Goal: Check status: Verify the current state of an ongoing process or item

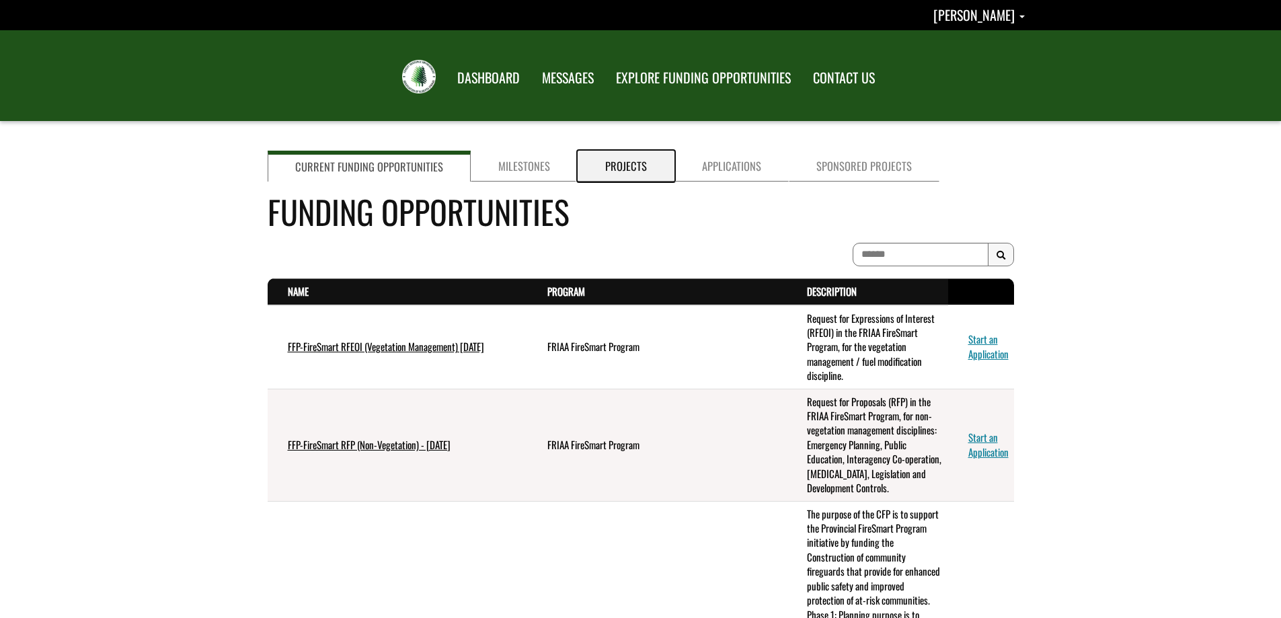
click at [617, 169] on link "Projects" at bounding box center [626, 166] width 97 height 31
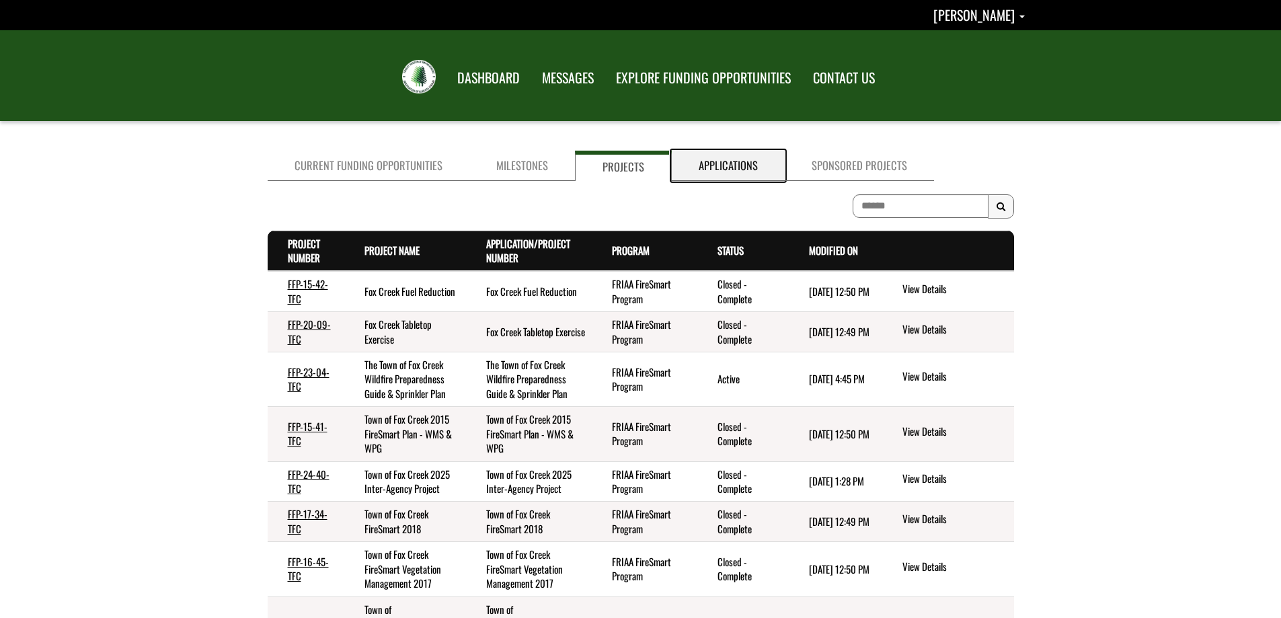
click at [710, 168] on link "Applications" at bounding box center [728, 166] width 113 height 30
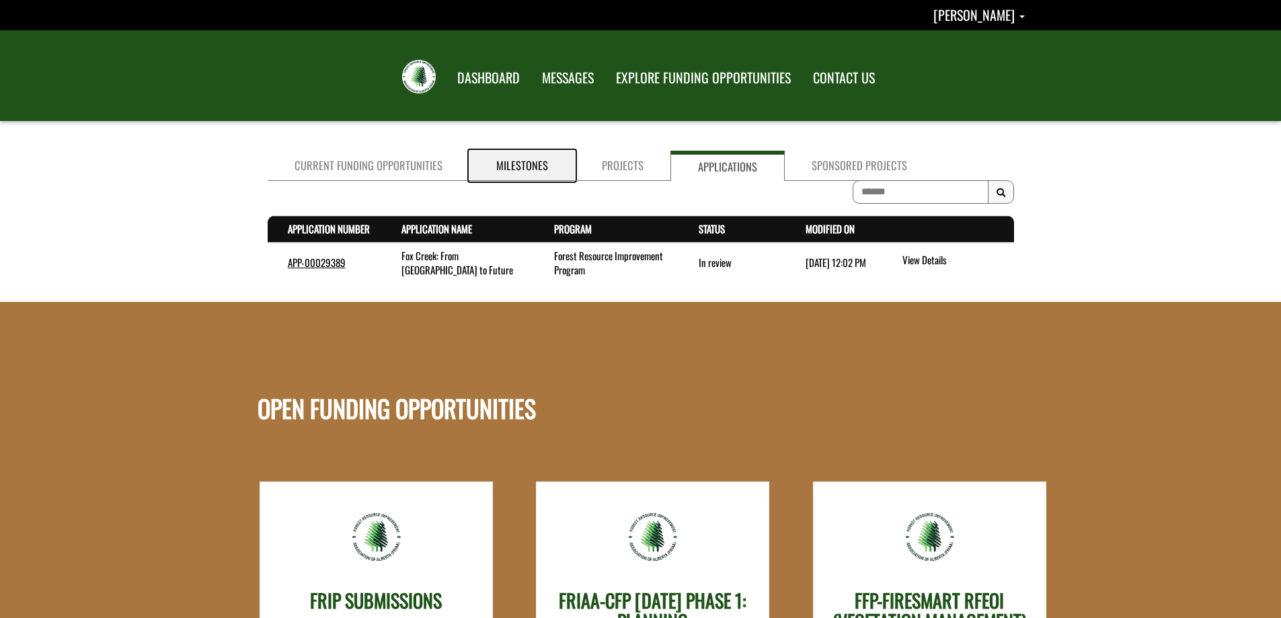
click at [499, 168] on link "Milestones" at bounding box center [522, 166] width 106 height 30
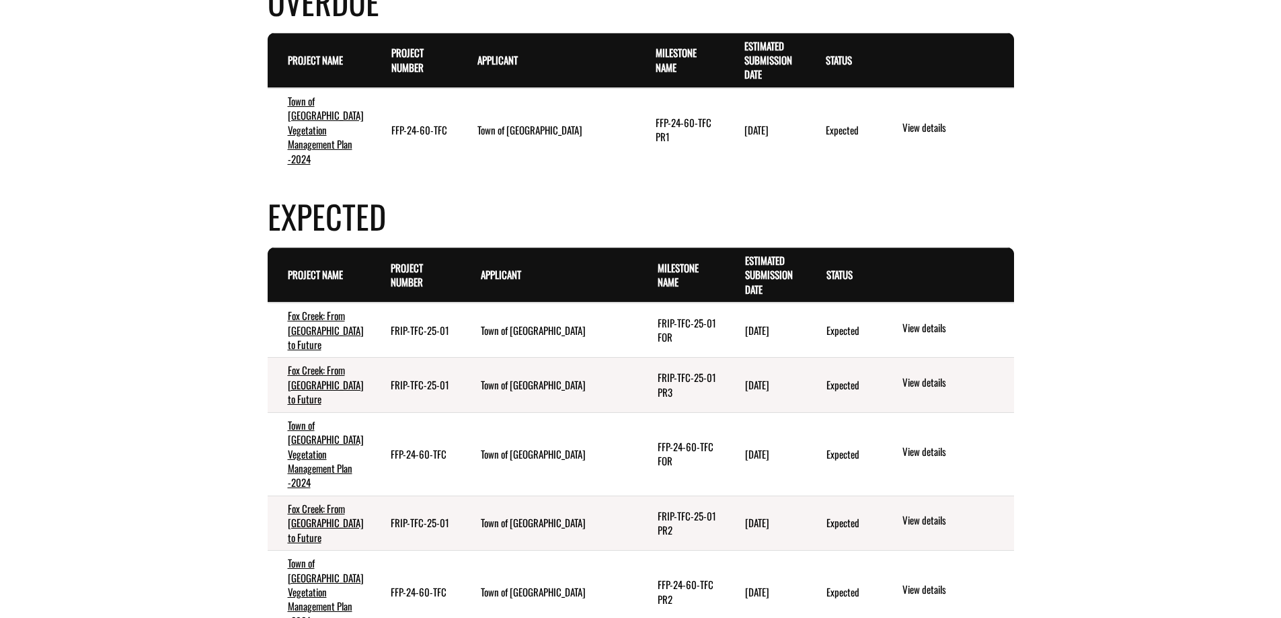
scroll to position [269, 0]
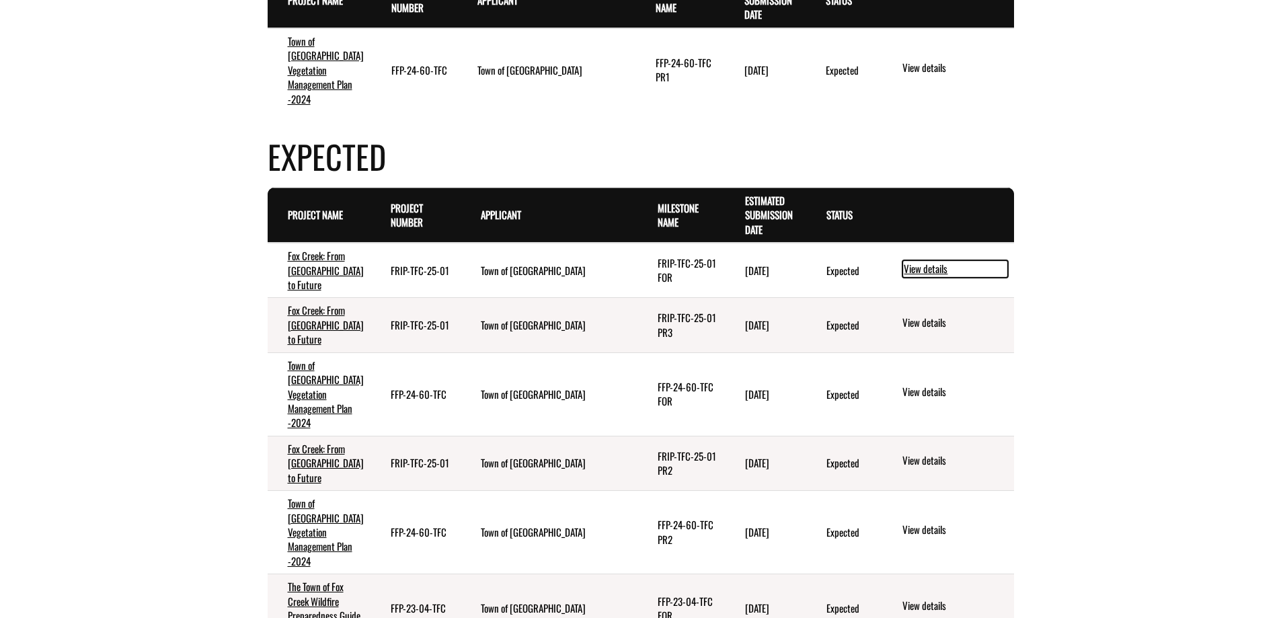
click at [932, 260] on link "View details" at bounding box center [955, 268] width 106 height 17
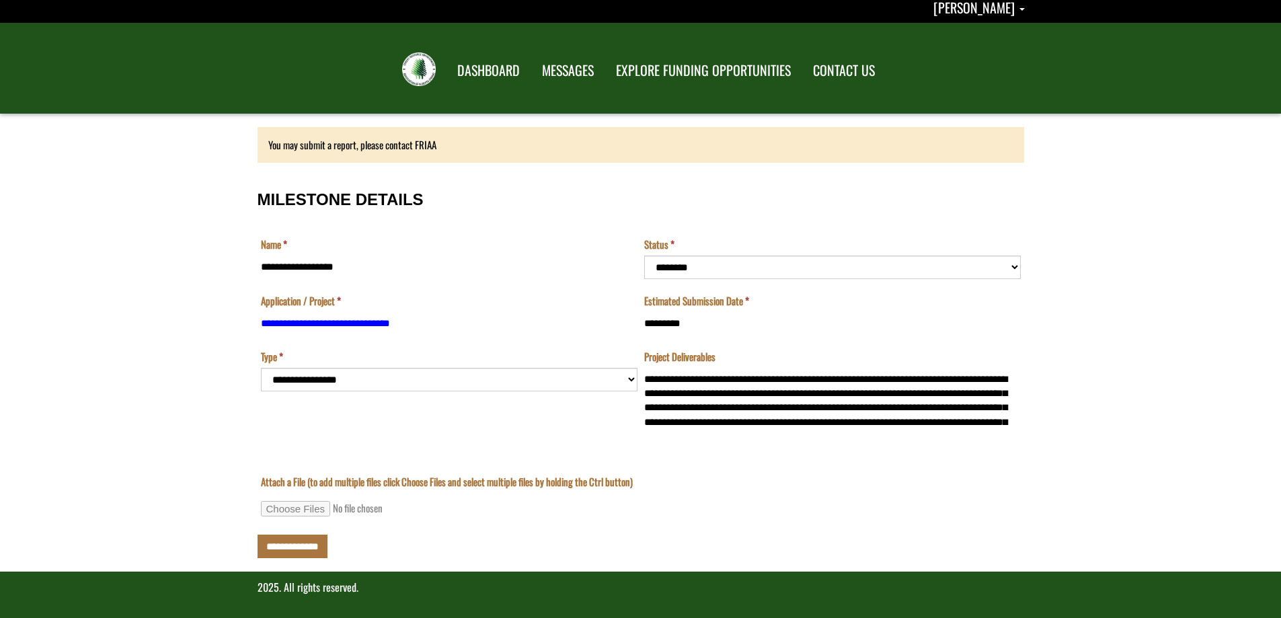
scroll to position [9, 0]
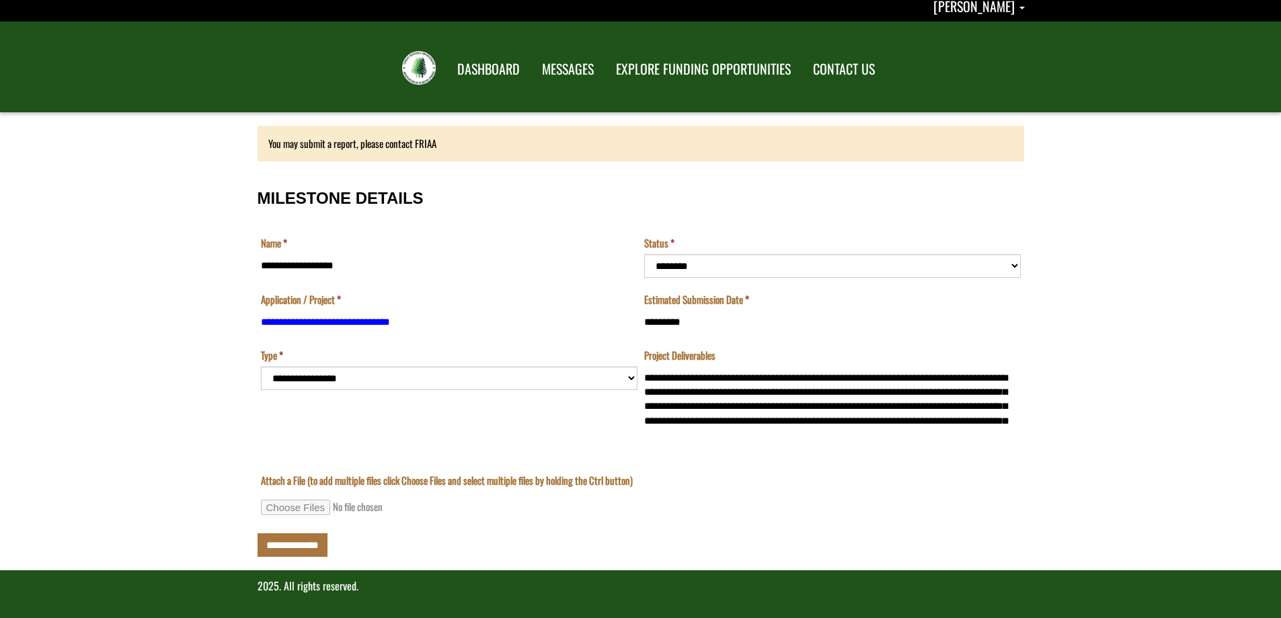
click at [633, 378] on td "**********" at bounding box center [449, 397] width 383 height 98
